Goal: Information Seeking & Learning: Compare options

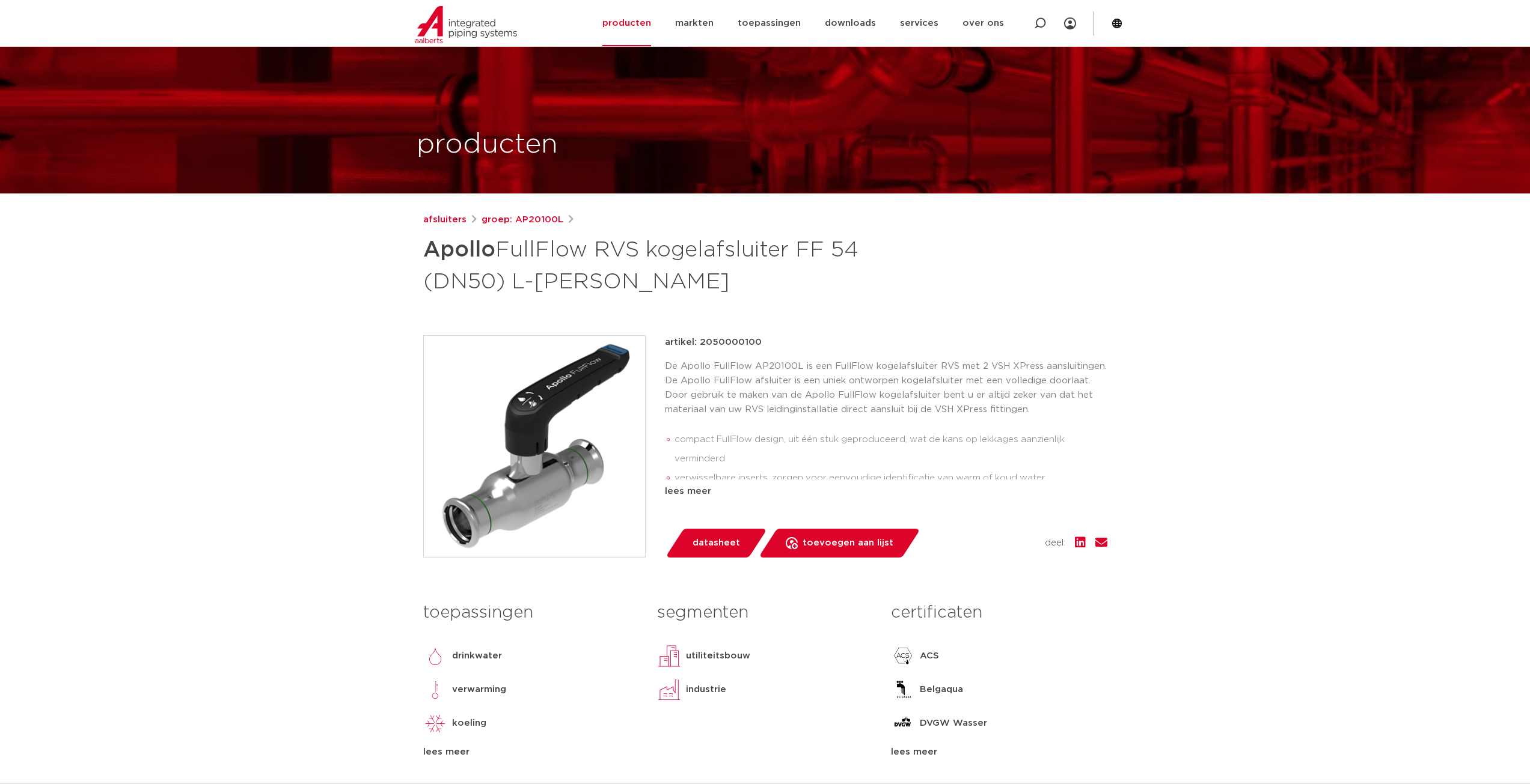
scroll to position [120, 0]
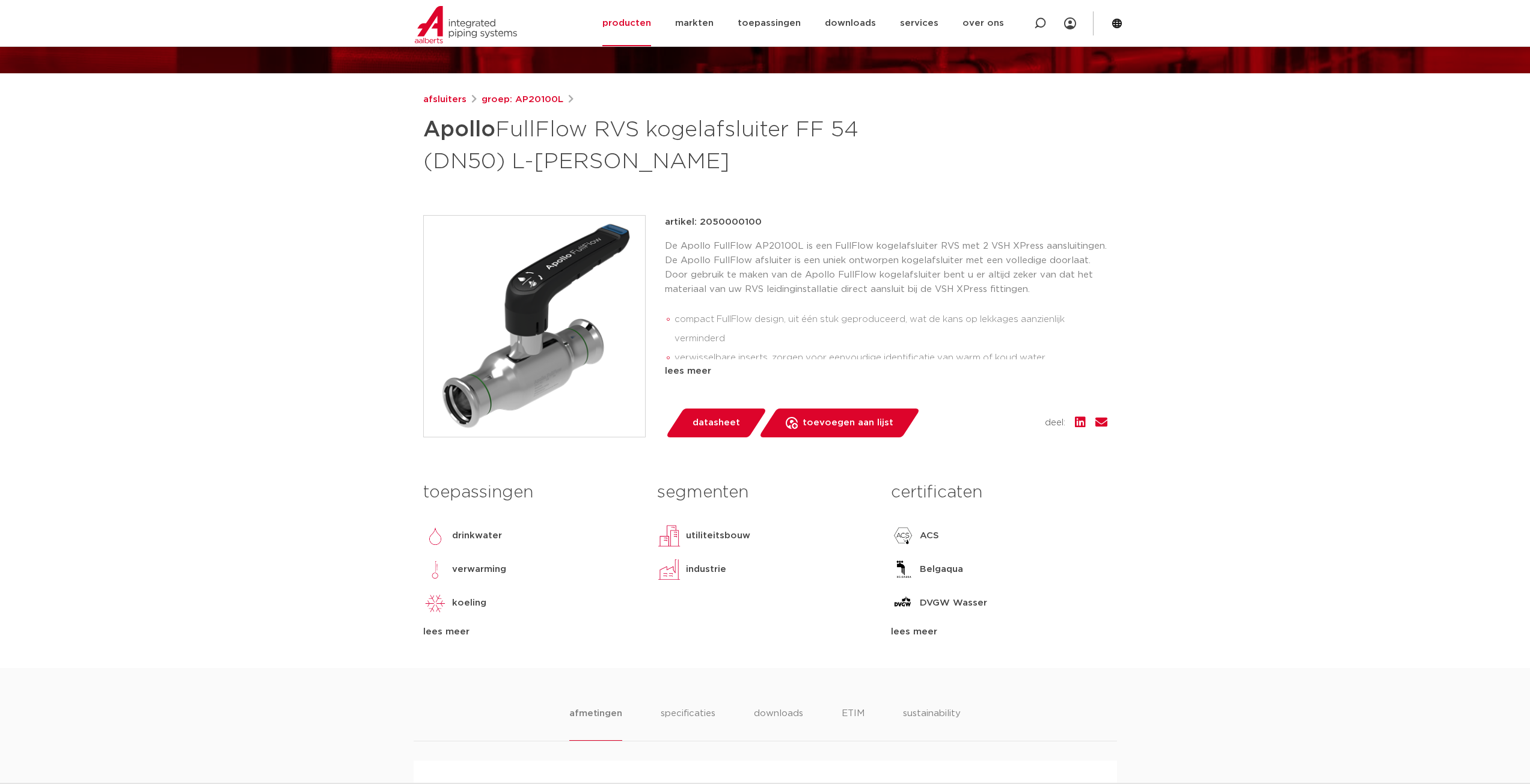
click at [777, 245] on p "De Apollo FullFlow AP20100L is een FullFlow kogelafsluiter RVS met 2 VSH XPress…" at bounding box center [886, 268] width 443 height 58
copy p "AP20100L"
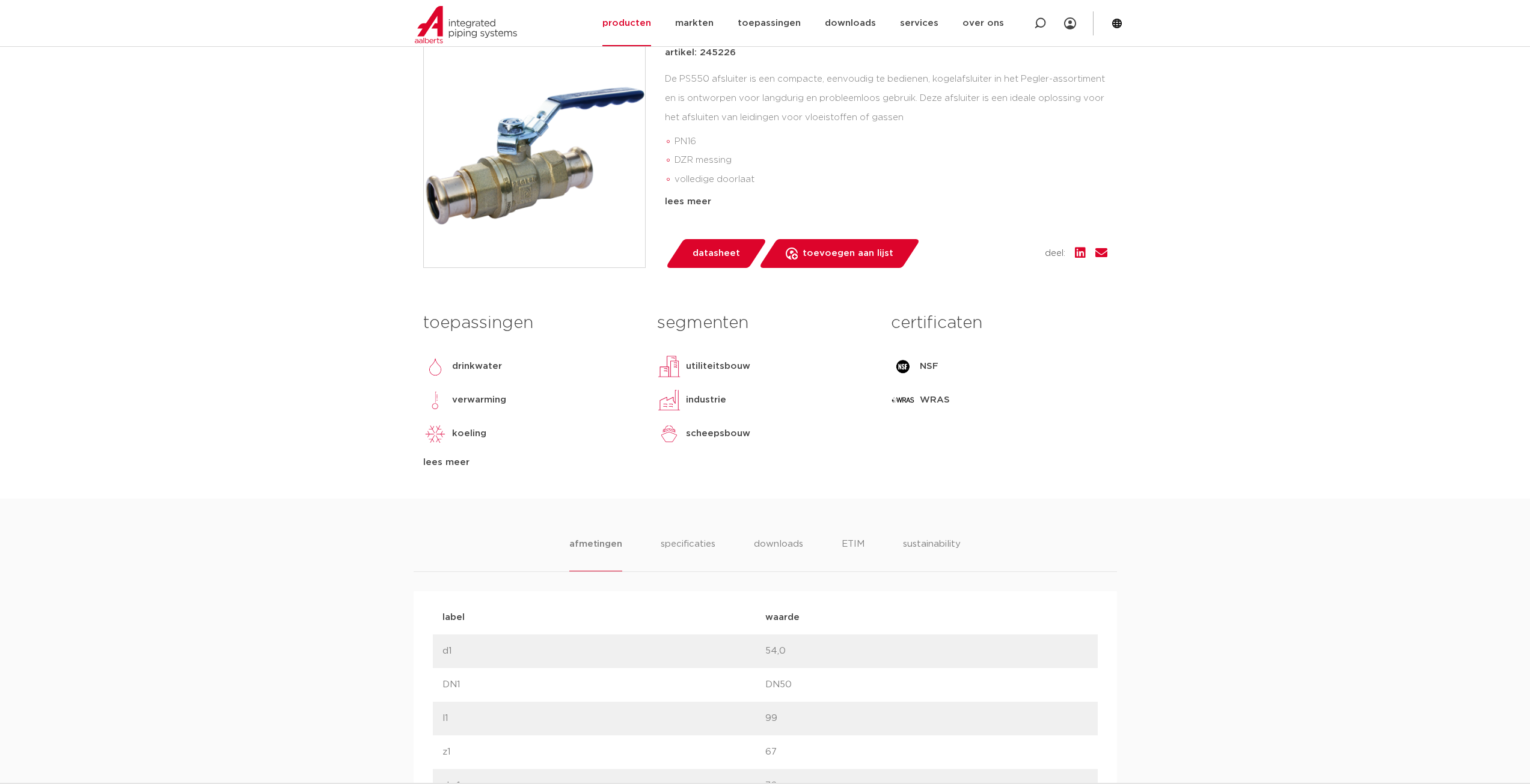
scroll to position [300, 0]
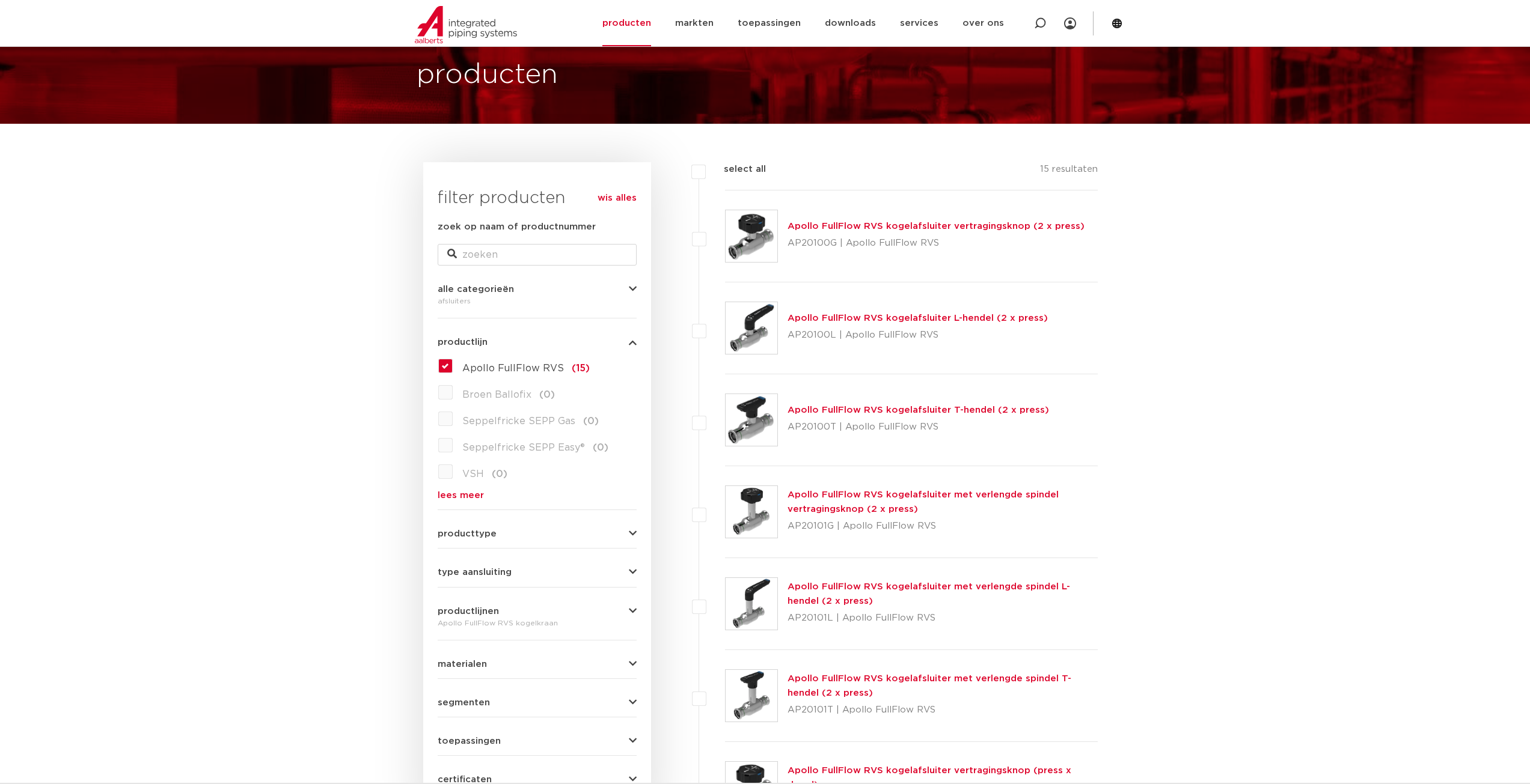
scroll to position [44, 0]
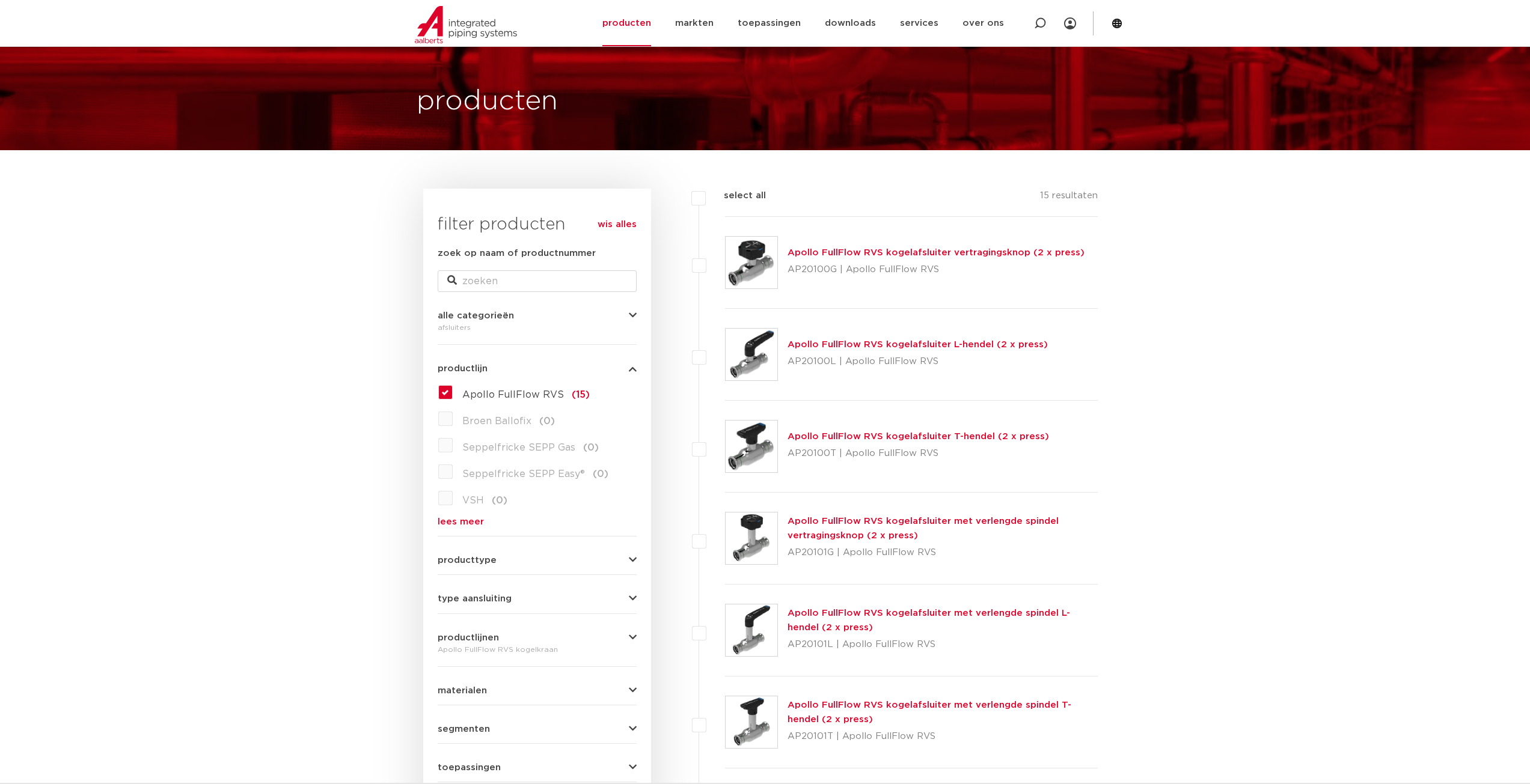
click at [817, 436] on link "Apollo FullFlow RVS kogelafsluiter T-hendel (2 x press)" at bounding box center [918, 436] width 261 height 9
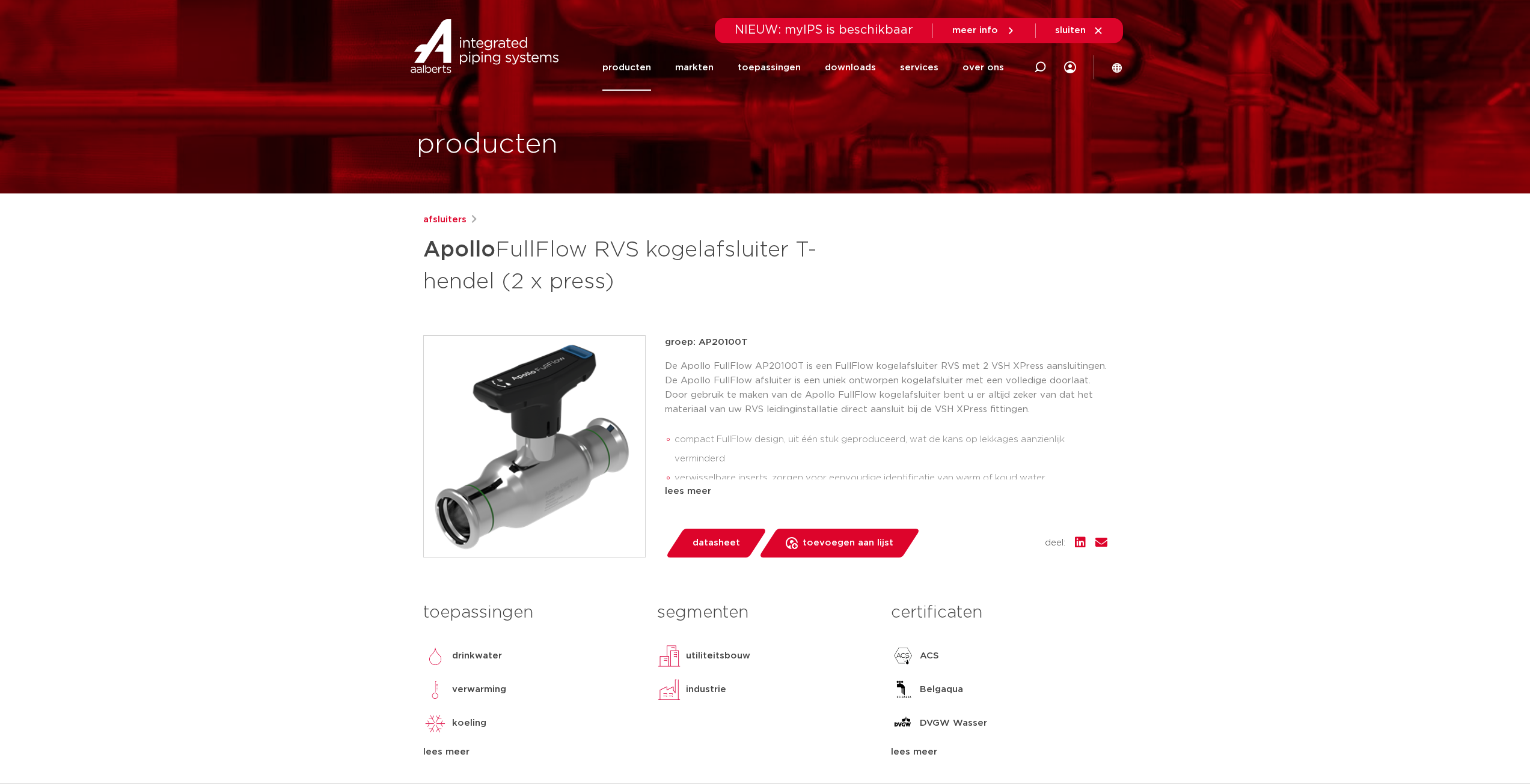
click at [727, 339] on p "groep: AP20100T" at bounding box center [886, 342] width 443 height 15
copy p "AP20100T"
